Goal: Task Accomplishment & Management: Manage account settings

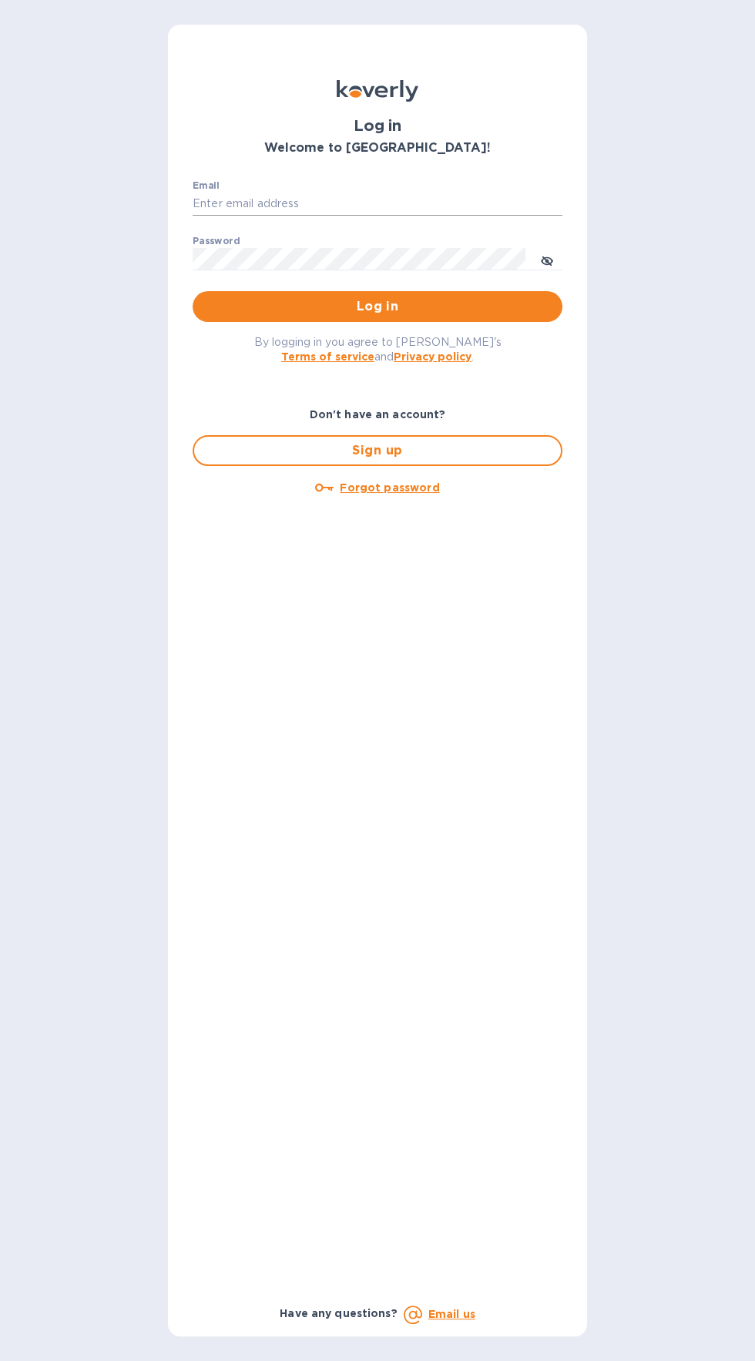
click at [266, 205] on input "Email" at bounding box center [378, 204] width 370 height 23
type input "jack@ajvisualsolutions.com"
click at [193, 291] on button "Log in" at bounding box center [378, 306] width 370 height 31
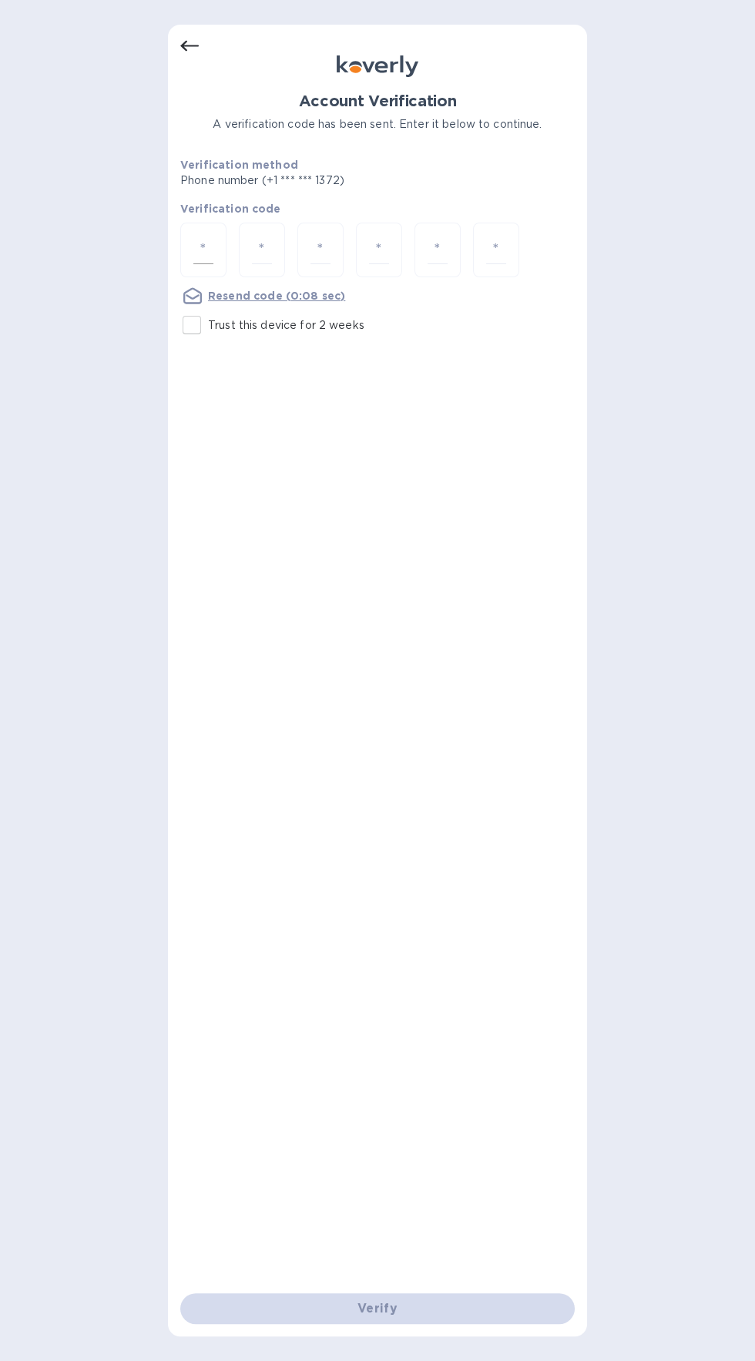
click at [203, 254] on input "number" at bounding box center [203, 250] width 20 height 29
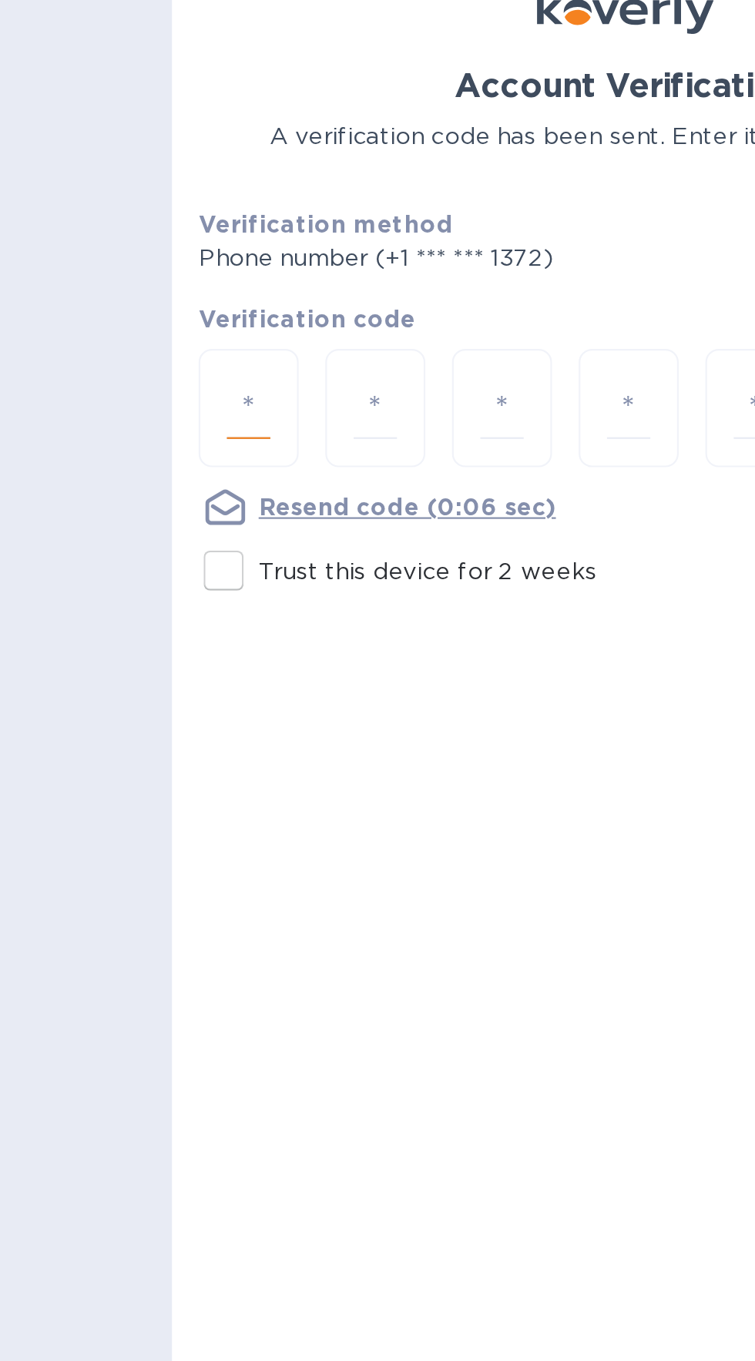
type input "6"
type input "7"
type input "1"
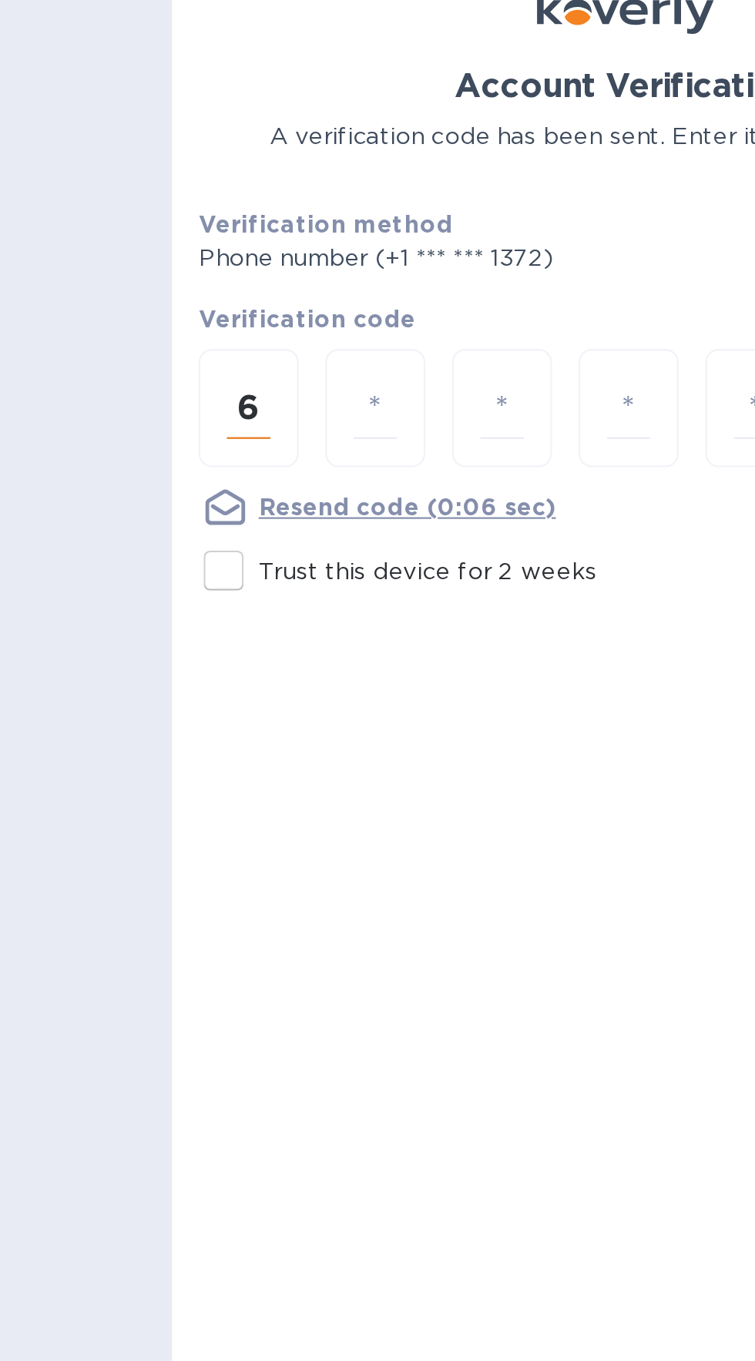
type input "2"
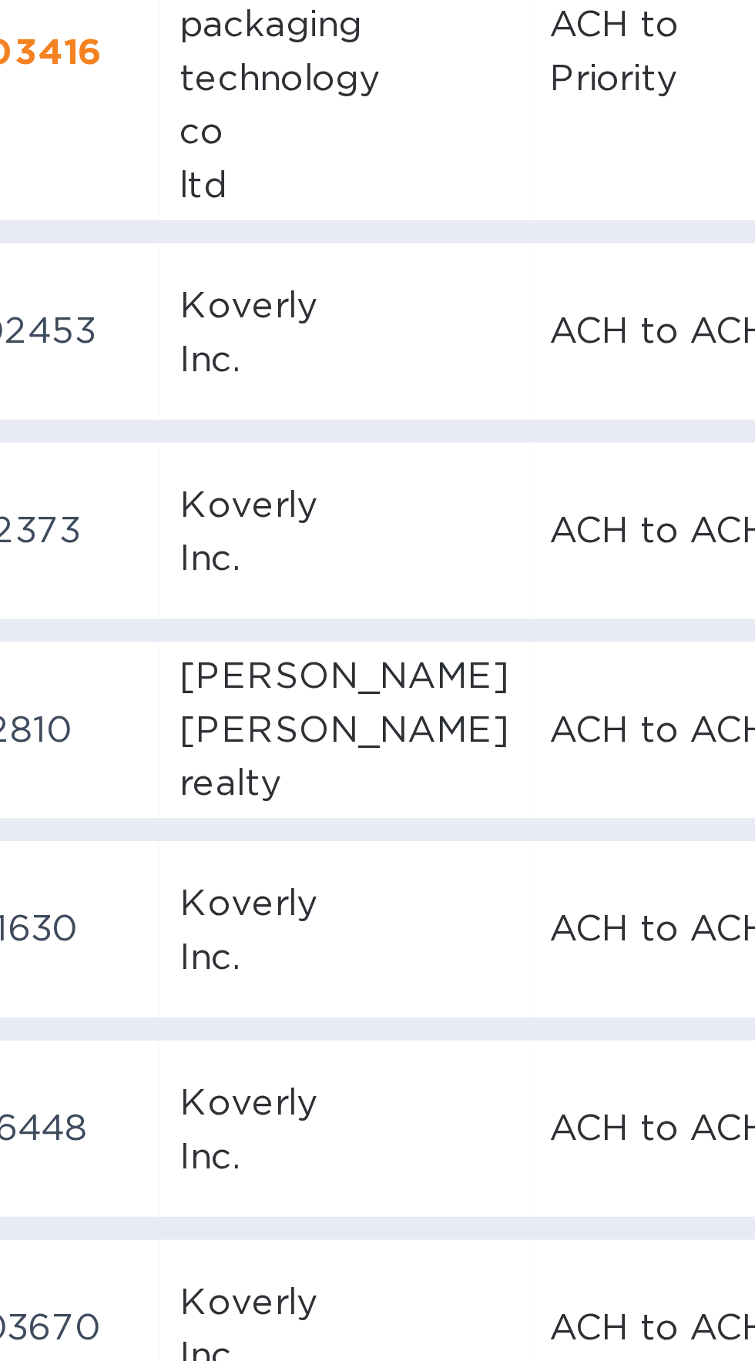
scroll to position [0, 5]
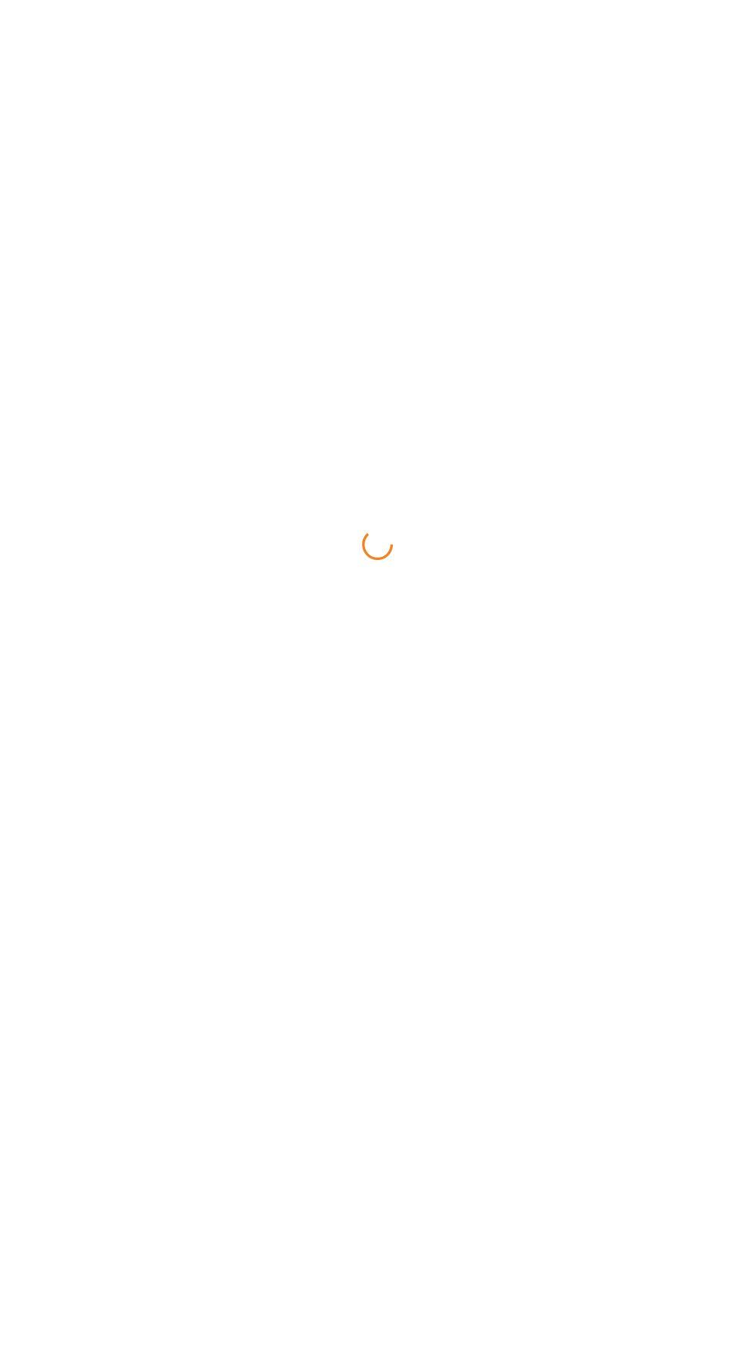
click at [49, 0] on html at bounding box center [377, 0] width 755 height 0
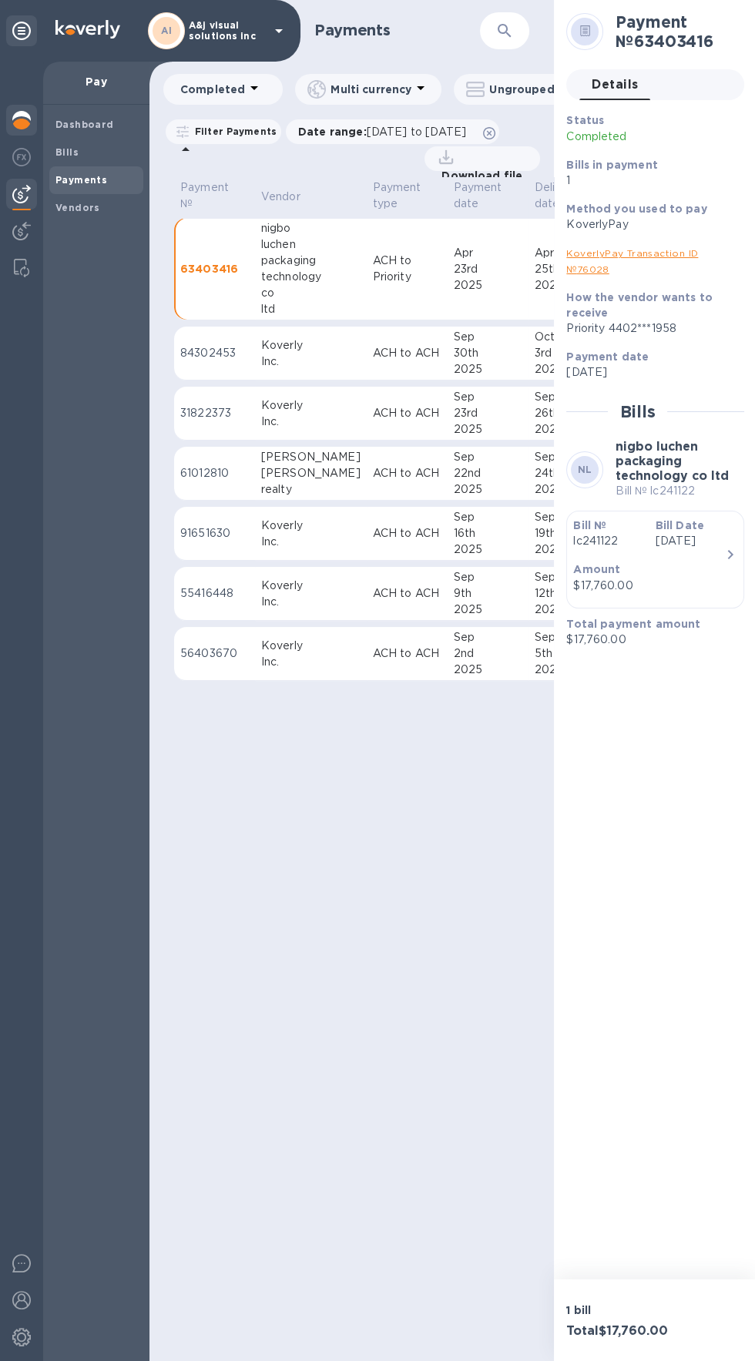
click at [22, 121] on img at bounding box center [21, 120] width 18 height 18
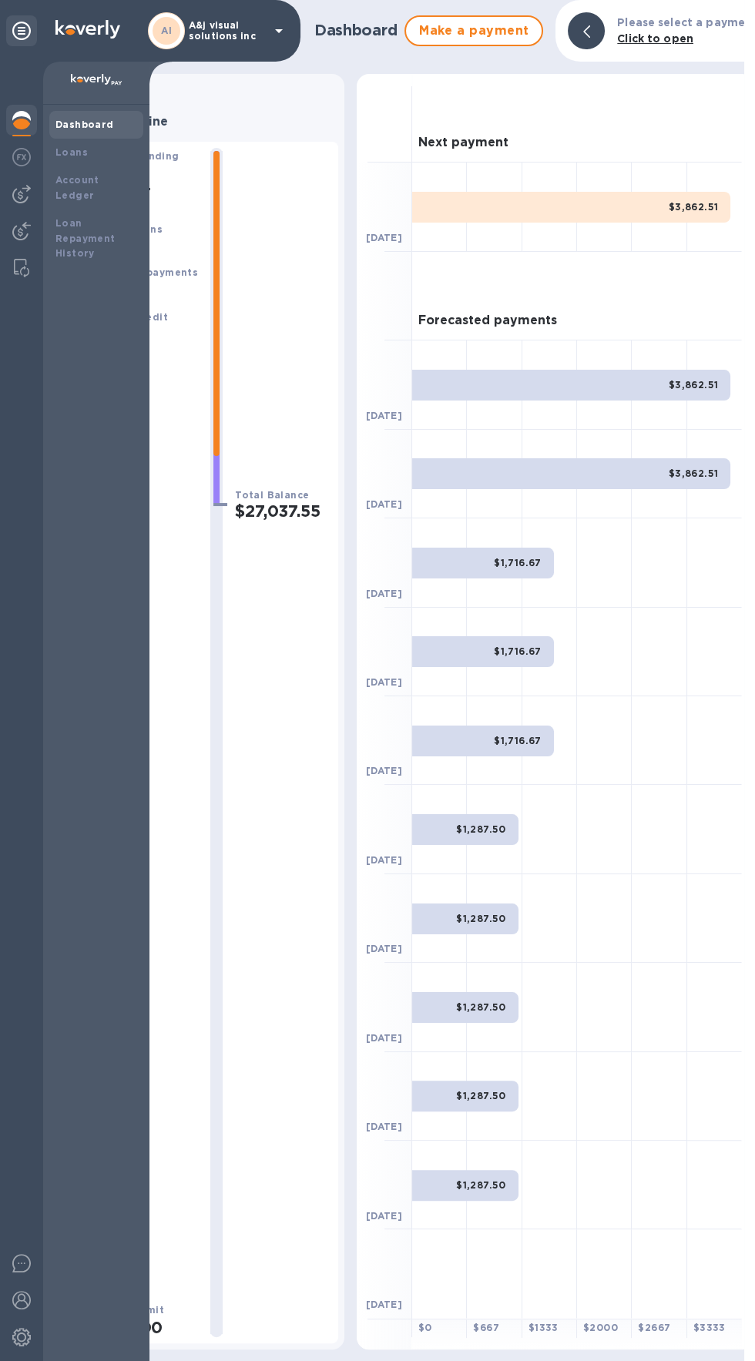
scroll to position [0, 106]
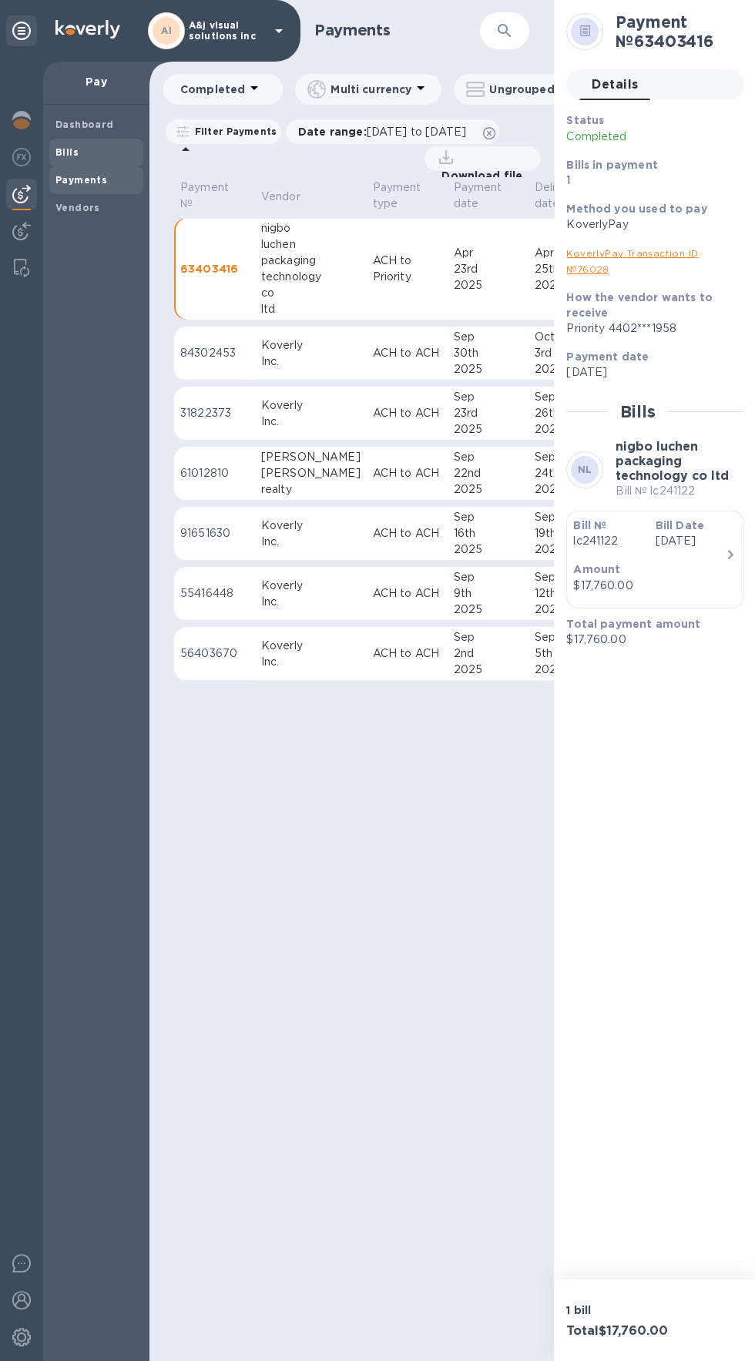
click at [56, 153] on b "Bills" at bounding box center [66, 152] width 23 height 12
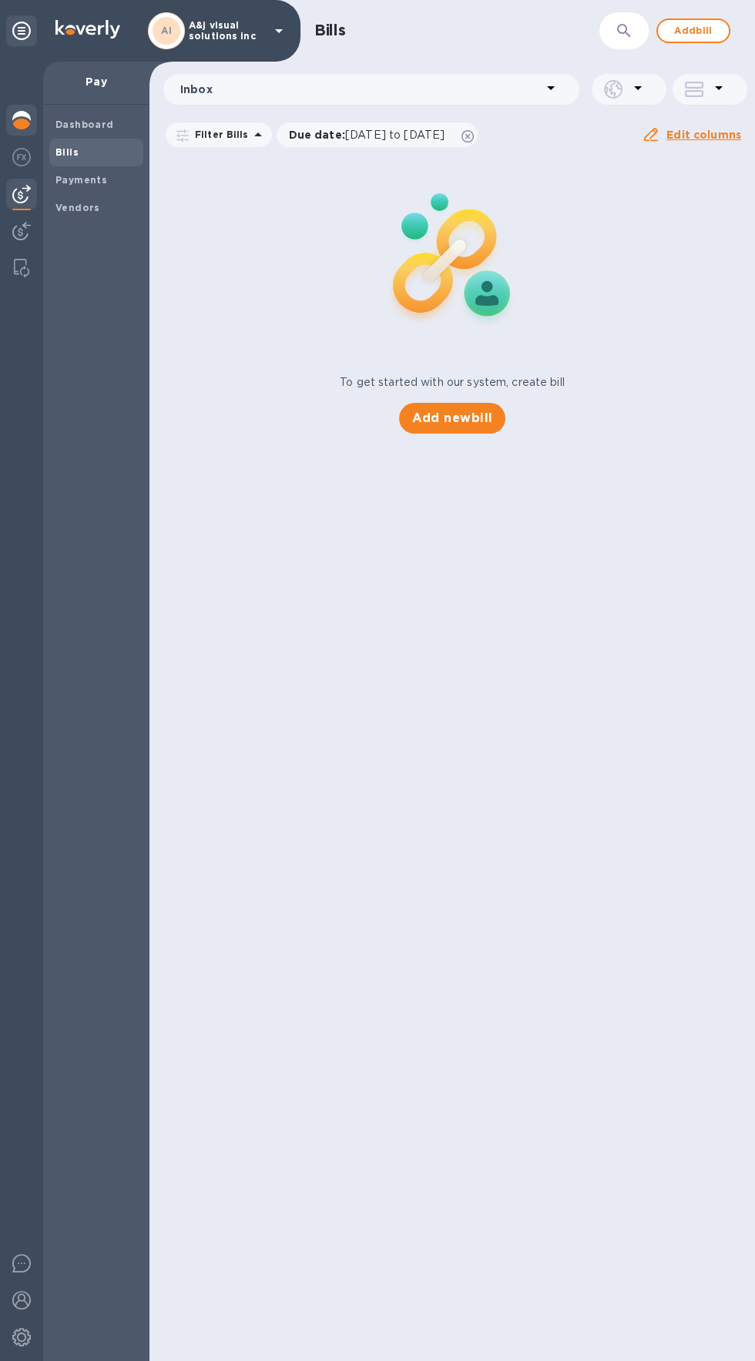
click at [21, 120] on img at bounding box center [21, 120] width 18 height 18
